Goal: Task Accomplishment & Management: Manage account settings

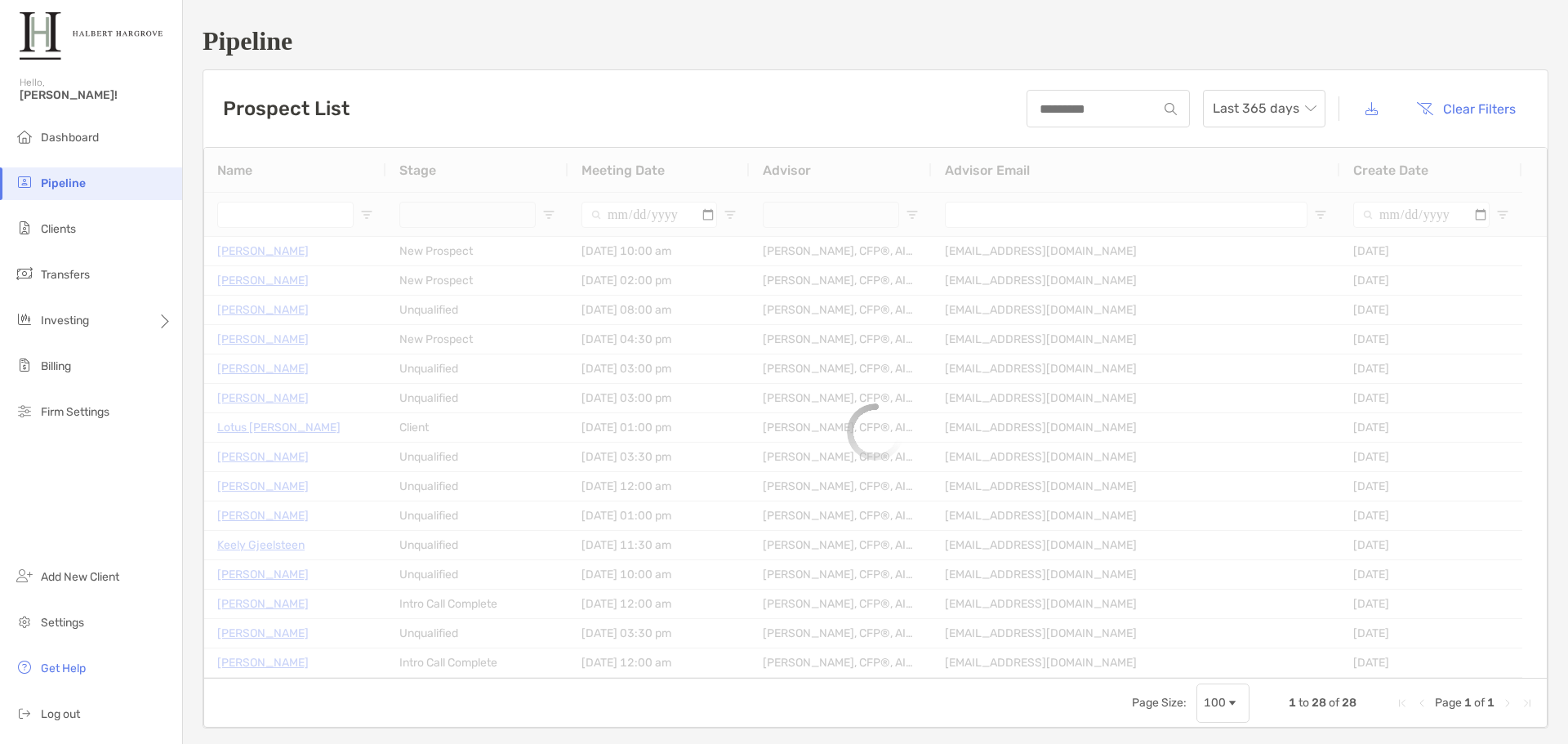
type input "**********"
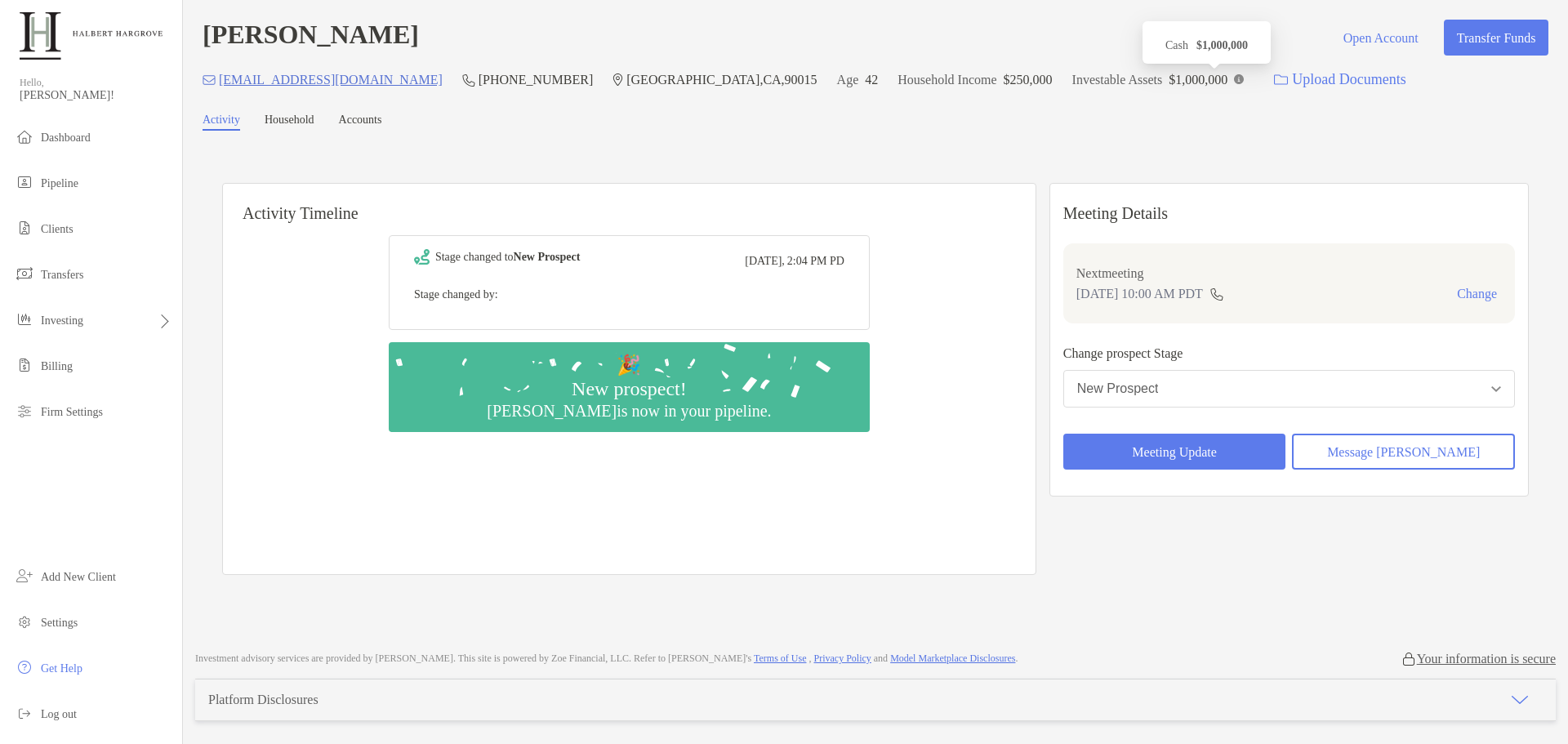
click at [1234, 81] on img at bounding box center [1239, 79] width 9 height 9
click at [655, 60] on div "[PERSON_NAME] Open Account Transfer Funds [EMAIL_ADDRESS][DOMAIN_NAME] (213) 27…" at bounding box center [876, 58] width 1346 height 77
drag, startPoint x: 294, startPoint y: 42, endPoint x: 122, endPoint y: 42, distance: 172.0
click at [122, 42] on div "Hello, [PERSON_NAME]! Dashboard Pipeline Clients Transfers Investing Billing Fi…" at bounding box center [784, 372] width 1568 height 744
click at [478, 41] on div "[PERSON_NAME] Open Account Transfer Funds" at bounding box center [876, 38] width 1346 height 36
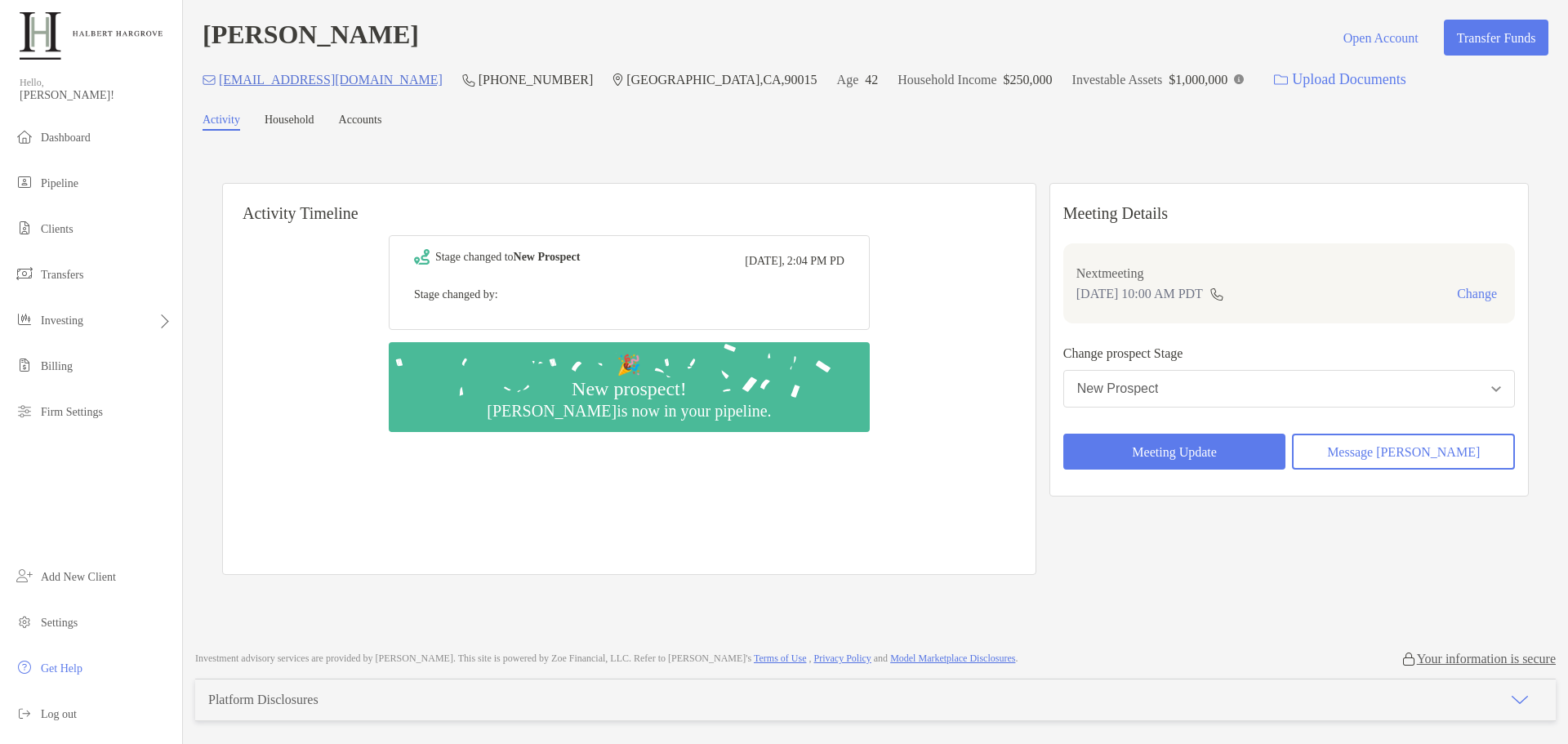
drag, startPoint x: 475, startPoint y: 40, endPoint x: 209, endPoint y: 42, distance: 266.0
click at [209, 42] on div "[PERSON_NAME] Open Account Transfer Funds" at bounding box center [876, 38] width 1346 height 36
